Goal: Information Seeking & Learning: Check status

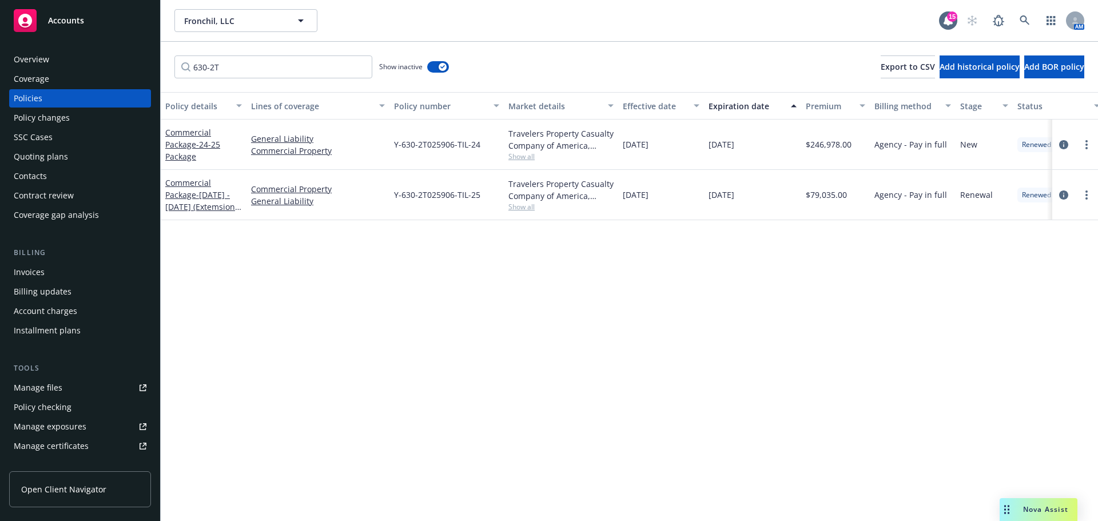
click at [293, 453] on div "Policy details Lines of coverage Policy number Market details Effective date Ex…" at bounding box center [629, 306] width 937 height 429
click at [27, 274] on div "Invoices" at bounding box center [29, 272] width 31 height 18
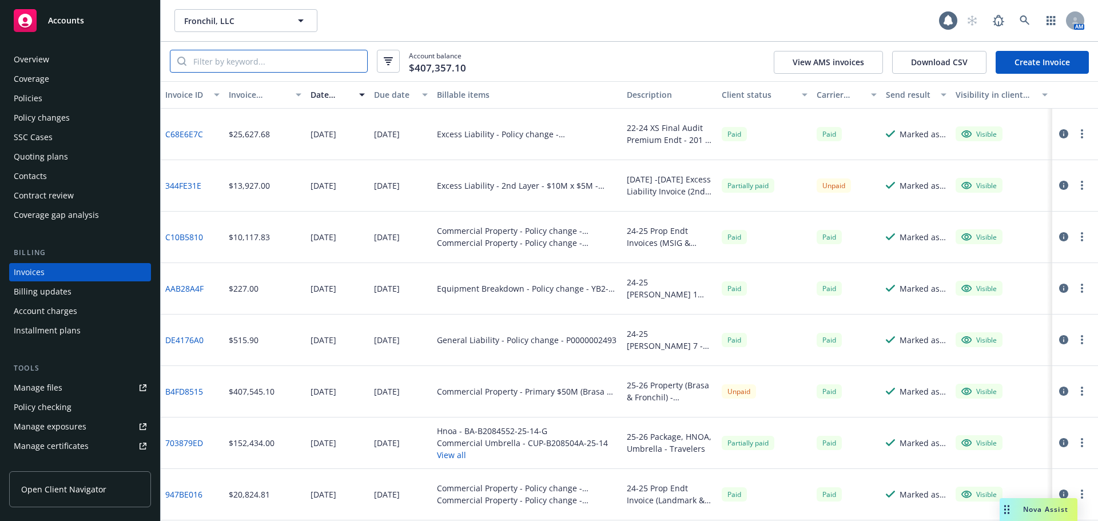
click at [274, 55] on input "search" at bounding box center [276, 61] width 181 height 22
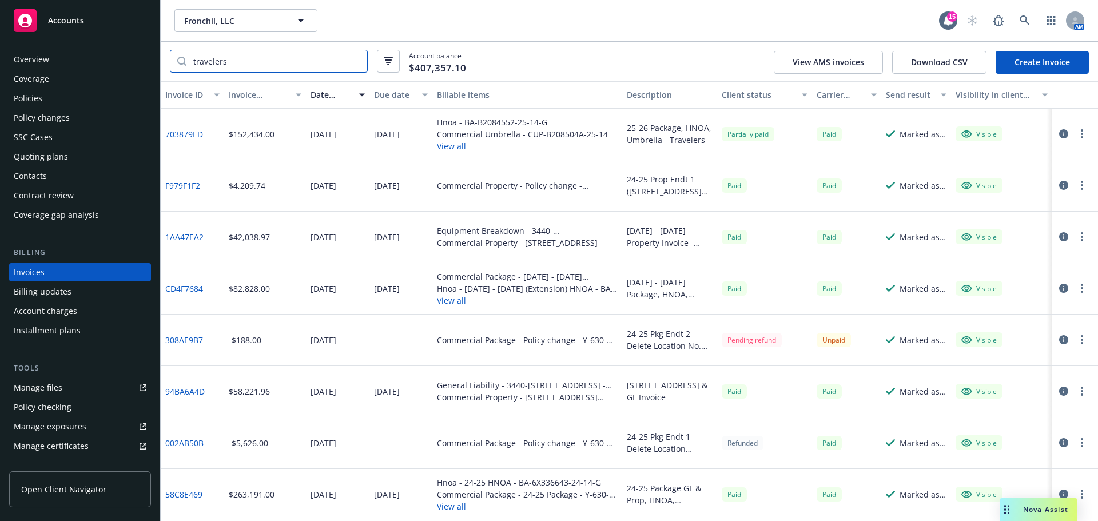
type input "travelers"
click at [182, 339] on link "308AE9B7" at bounding box center [184, 340] width 38 height 12
click at [248, 21] on span "Fronchil, LLC" at bounding box center [233, 21] width 99 height 12
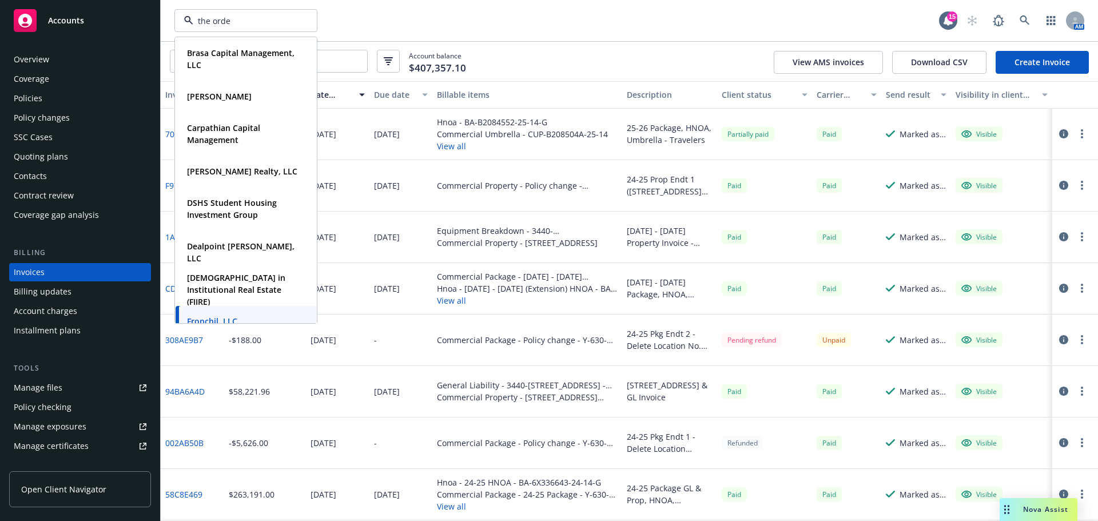
type input "the orden"
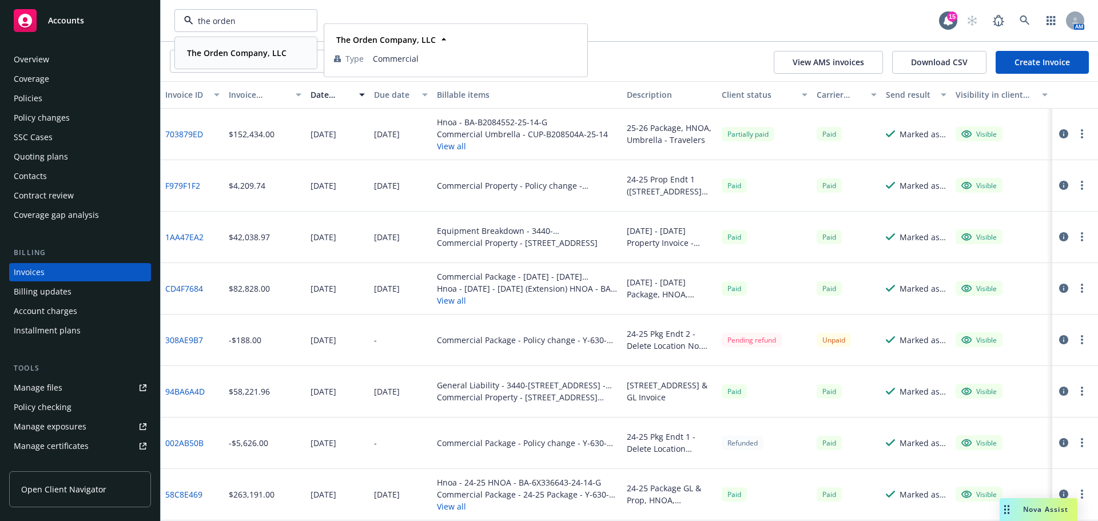
click at [230, 58] on strong "The Orden Company, LLC" at bounding box center [236, 52] width 99 height 11
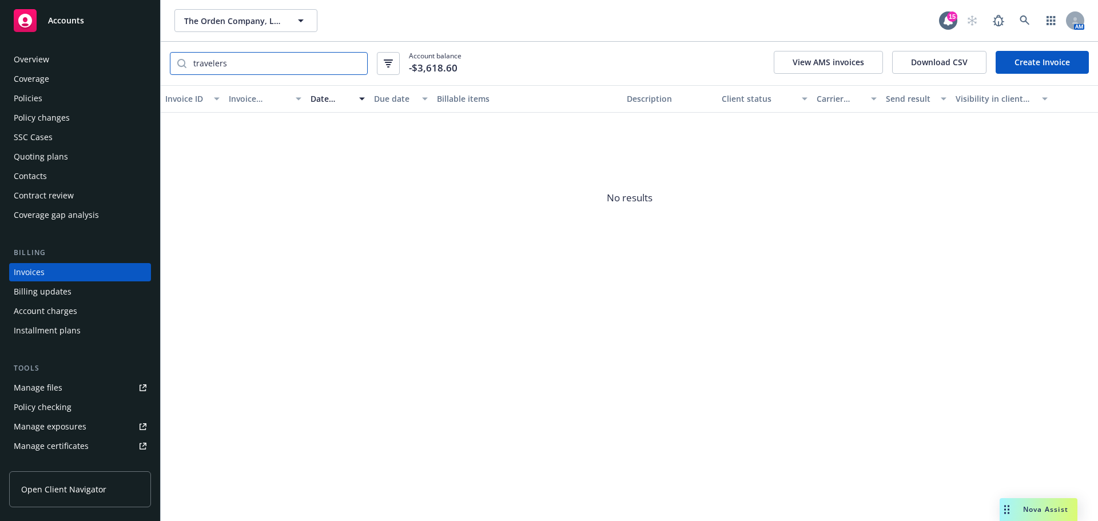
drag, startPoint x: 239, startPoint y: 59, endPoint x: 53, endPoint y: 55, distance: 186.4
click at [53, 55] on div "Accounts Overview Coverage Policies Policy changes SSC Cases Quoting plans Cont…" at bounding box center [549, 260] width 1098 height 521
type input "5000"
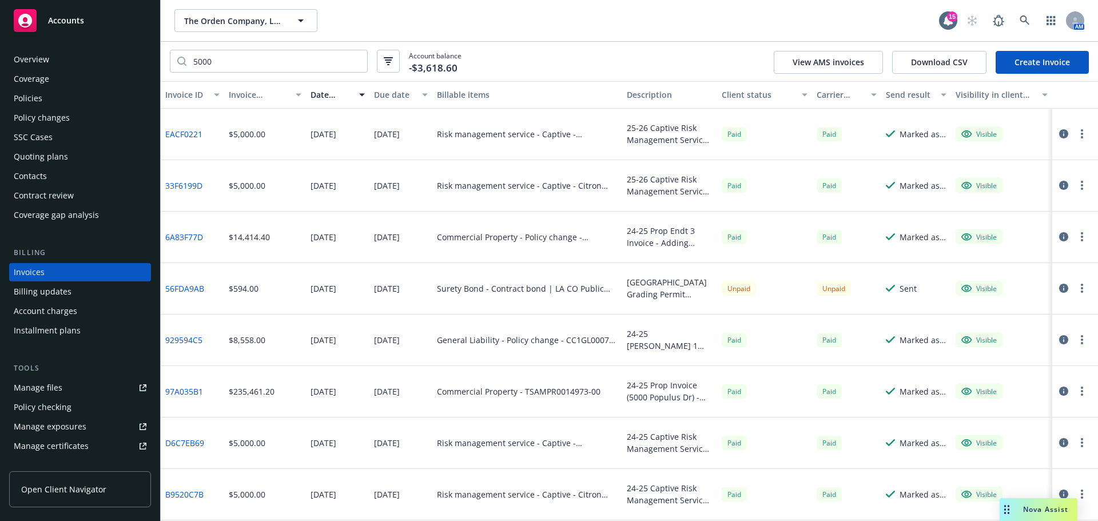
click at [31, 105] on div "Policies" at bounding box center [28, 98] width 29 height 18
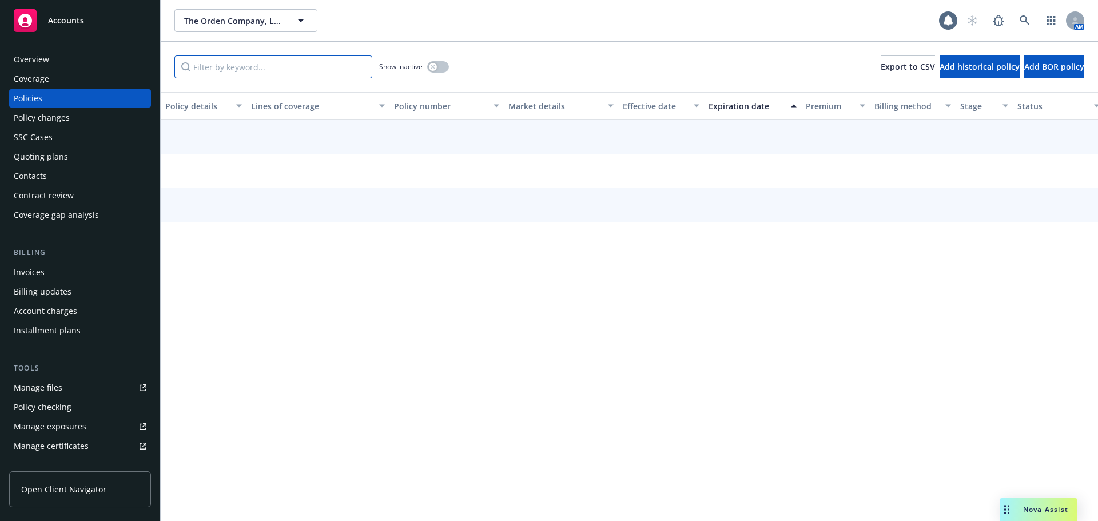
click at [260, 57] on input "Filter by keyword..." at bounding box center [273, 66] width 198 height 23
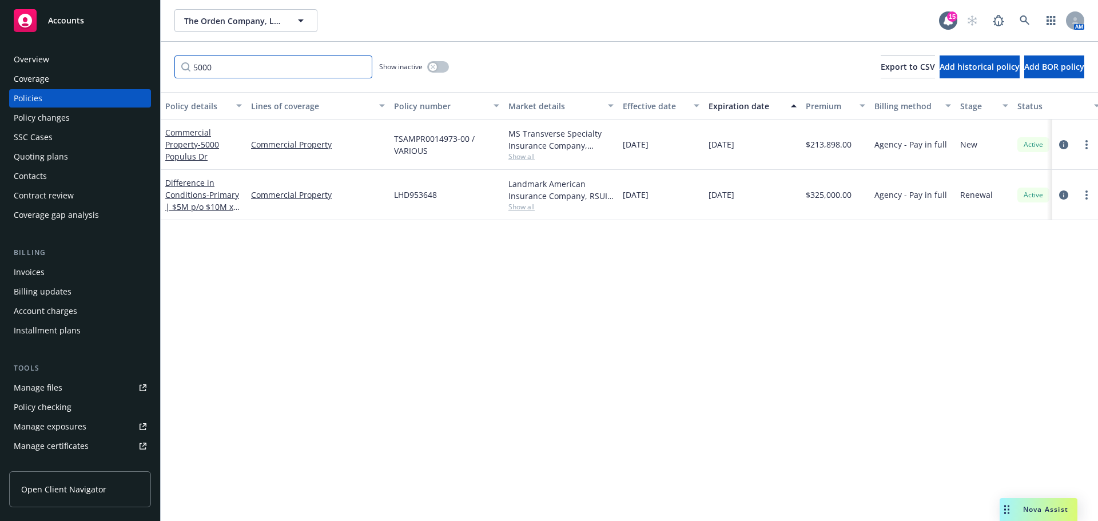
type input "5000"
drag, startPoint x: 468, startPoint y: 139, endPoint x: 393, endPoint y: 141, distance: 75.5
click at [393, 141] on div "TSAMPR0014973-00 / VARIOUS" at bounding box center [446, 145] width 114 height 50
copy span "TSAMPR0014973-00"
click at [433, 150] on span "TSAMPR0014973-00 / VARIOUS" at bounding box center [446, 145] width 105 height 24
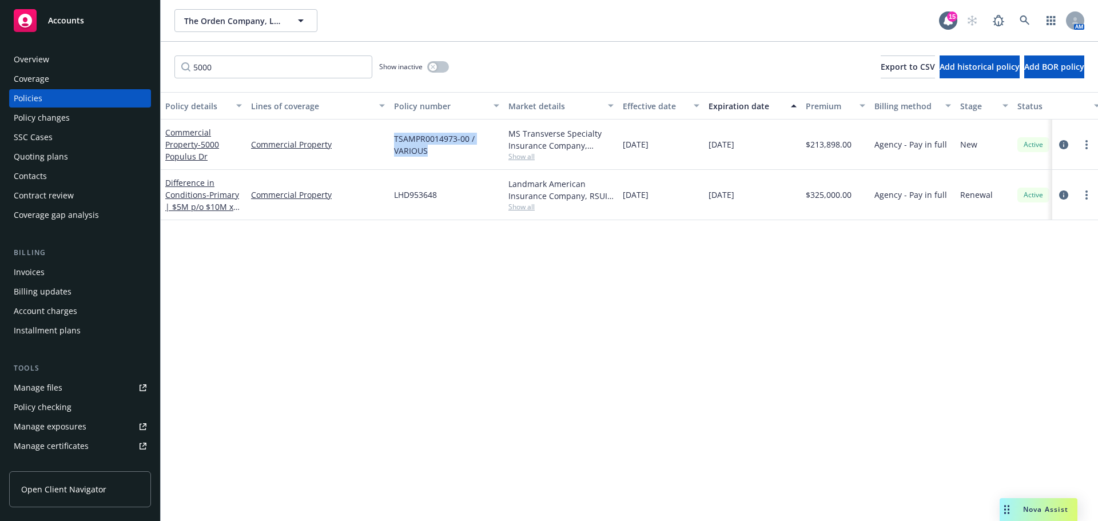
drag, startPoint x: 428, startPoint y: 149, endPoint x: 393, endPoint y: 140, distance: 36.5
click at [393, 140] on div "TSAMPR0014973-00 / VARIOUS" at bounding box center [446, 145] width 114 height 50
copy span "TSAMPR0014973-00 / VARIOUS"
click at [56, 164] on div "Quoting plans" at bounding box center [41, 157] width 54 height 18
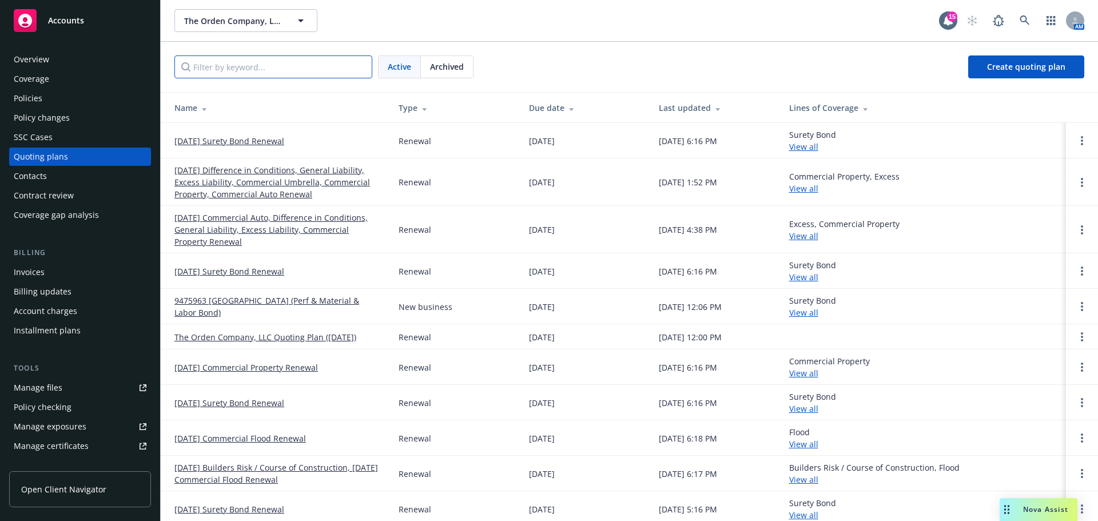
click at [304, 74] on input "Filter by keyword..." at bounding box center [273, 66] width 198 height 23
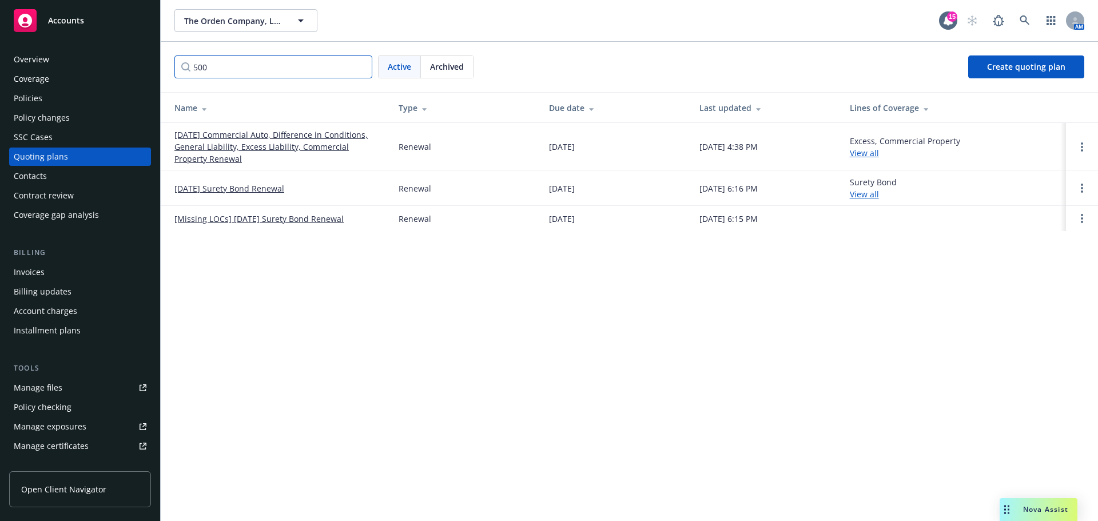
type input "5000"
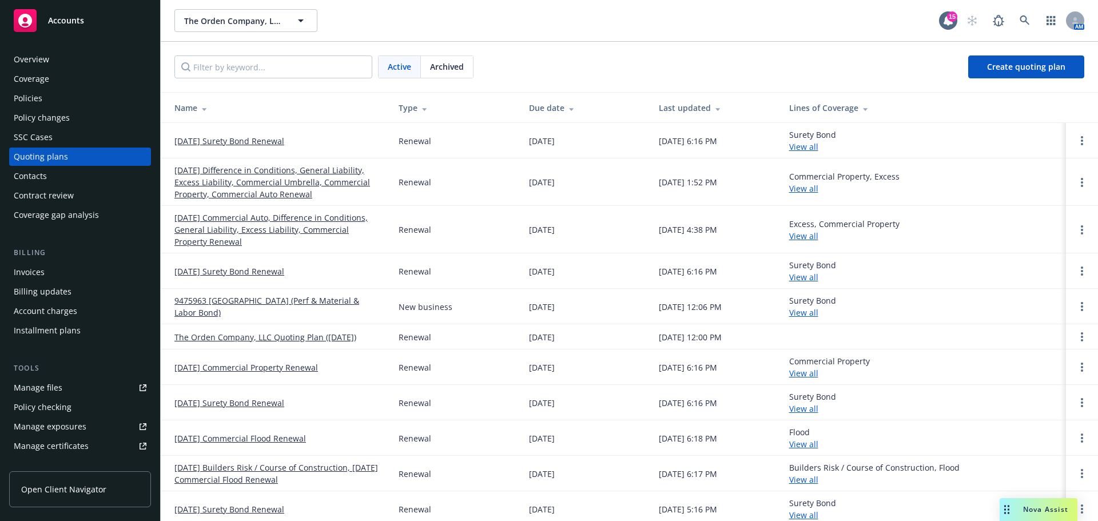
click at [281, 371] on link "[DATE] Commercial Property Renewal" at bounding box center [246, 367] width 144 height 12
